Goal: Ask a question

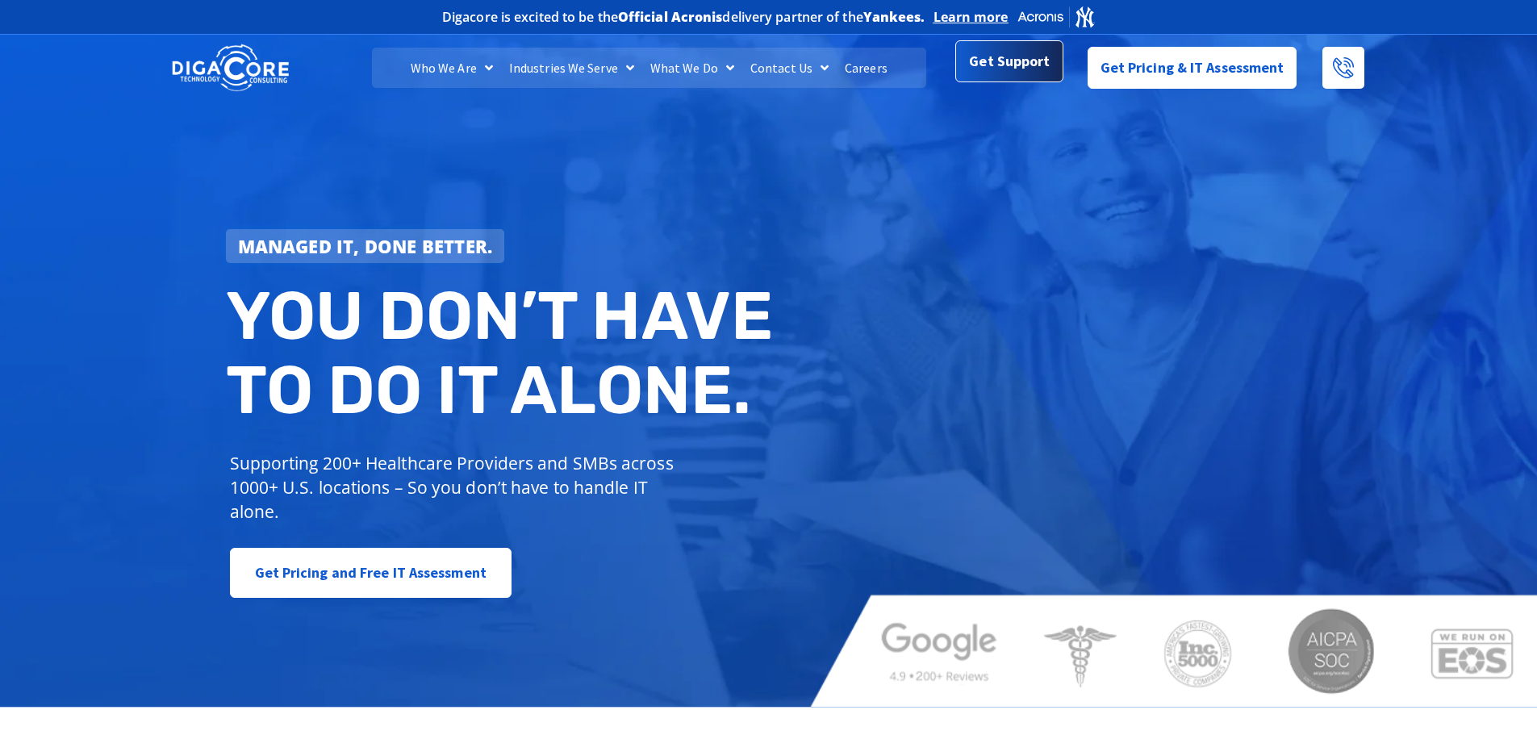
click at [1013, 61] on span "Get Support" at bounding box center [1009, 61] width 81 height 32
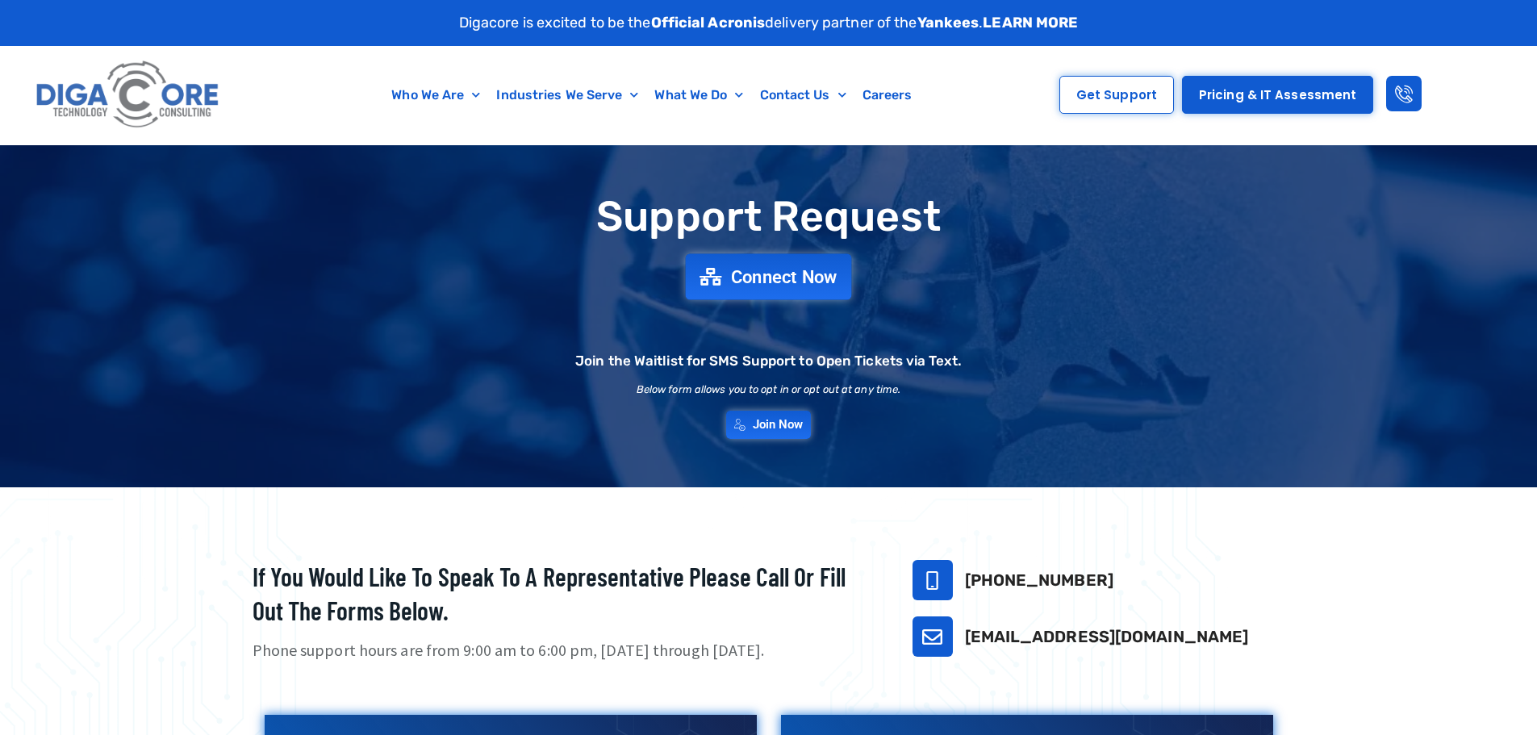
click at [747, 265] on link "Connect Now" at bounding box center [769, 276] width 166 height 46
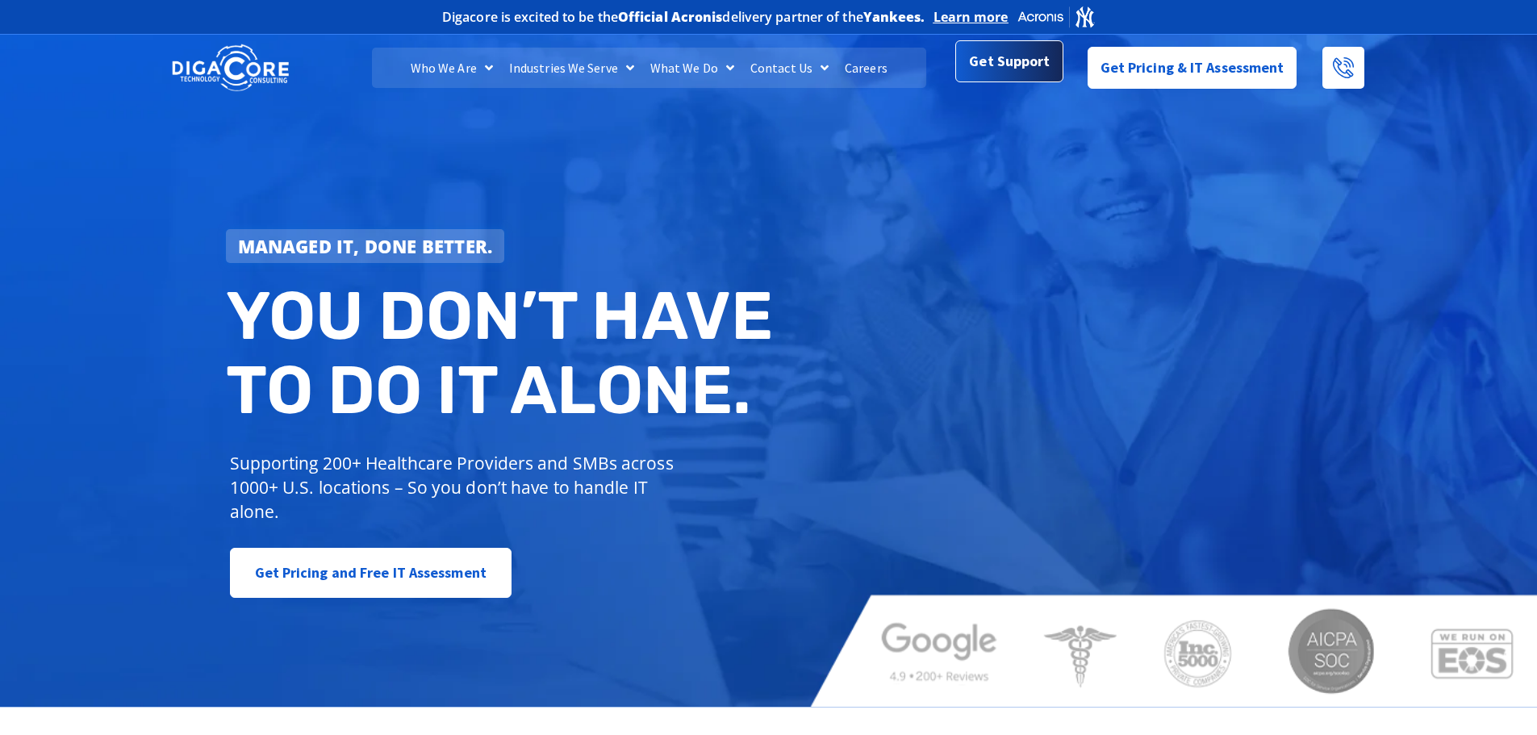
click at [1020, 61] on span "Get Support" at bounding box center [1009, 64] width 81 height 32
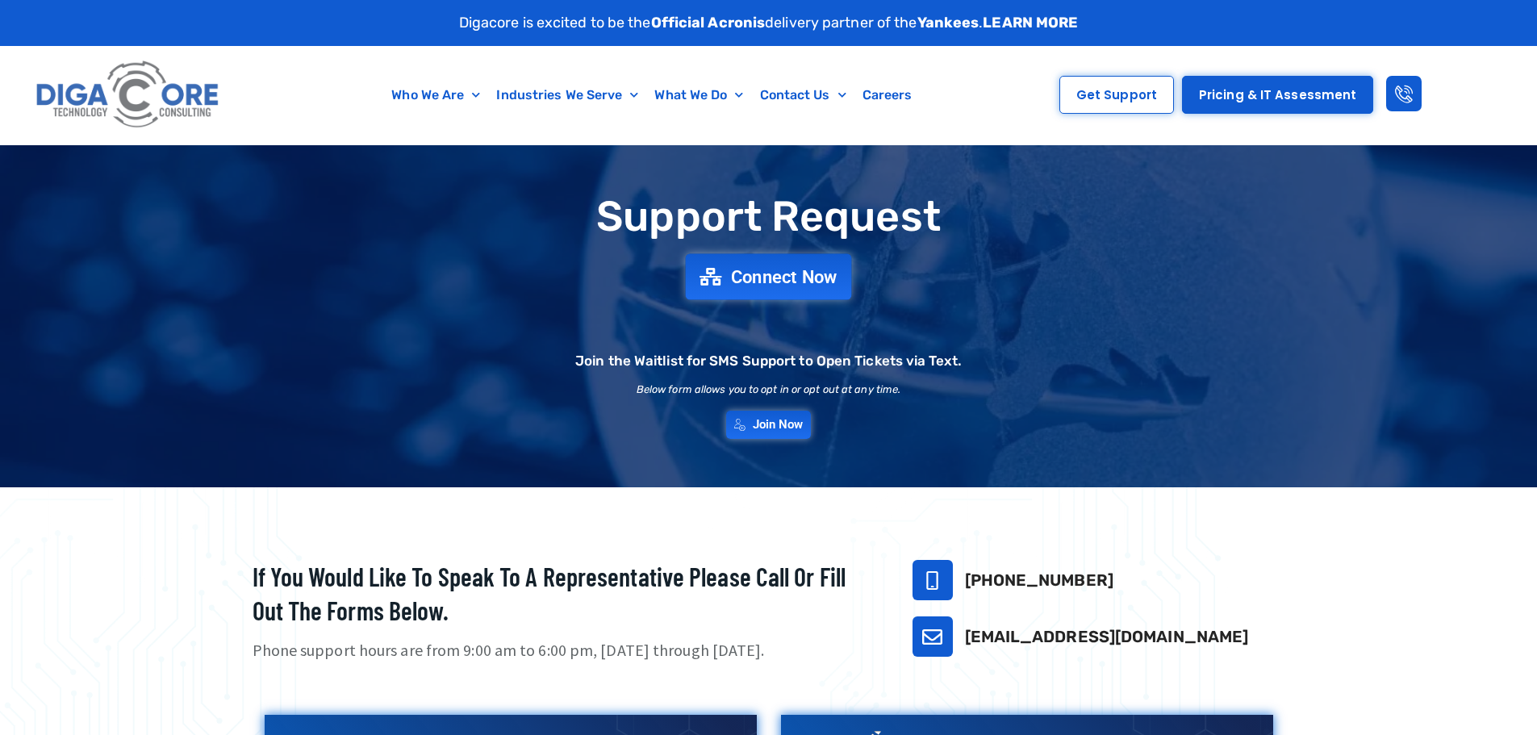
click at [761, 275] on span "Connect Now" at bounding box center [784, 277] width 106 height 18
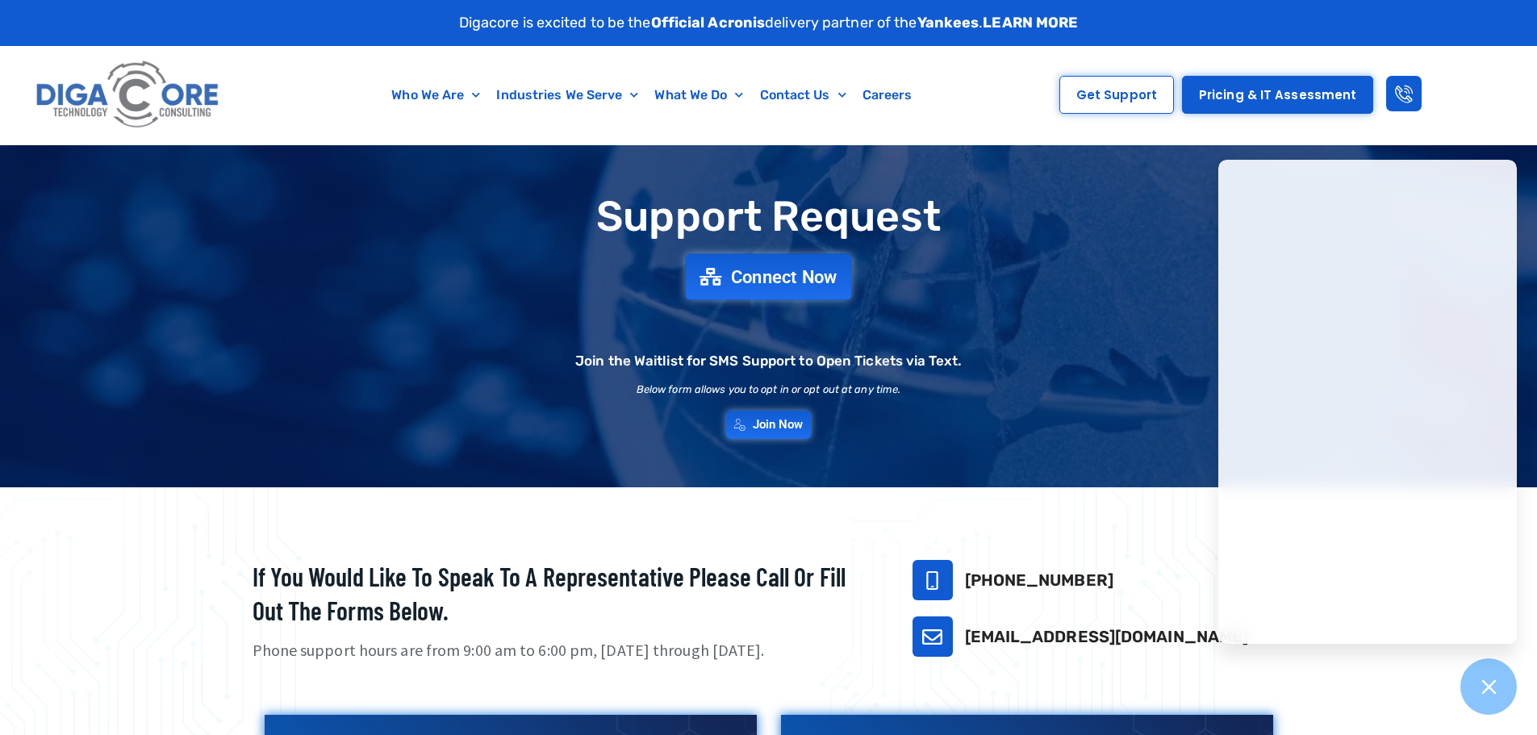
click at [801, 272] on span "Connect Now" at bounding box center [784, 277] width 106 height 18
